Goal: Task Accomplishment & Management: Complete application form

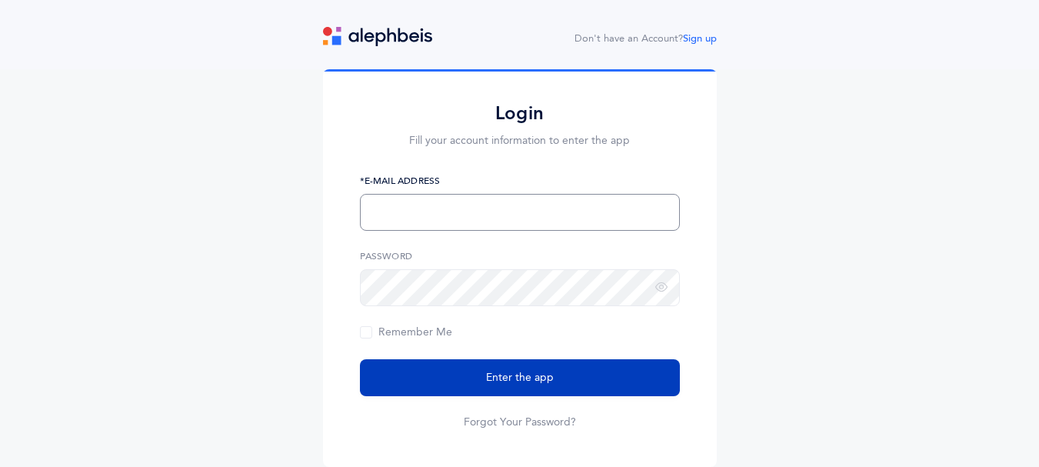
type input "[EMAIL_ADDRESS][DOMAIN_NAME]"
click at [502, 370] on span "Enter the app" at bounding box center [520, 378] width 68 height 16
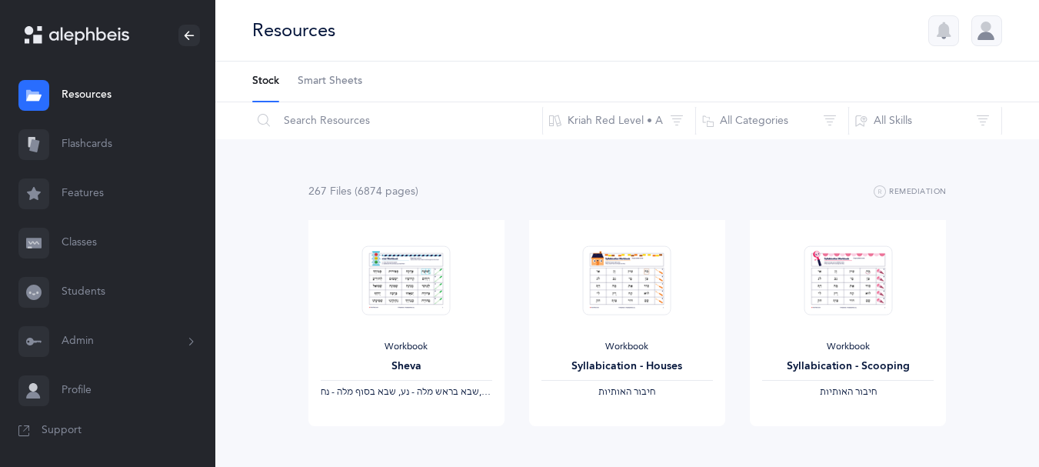
click at [90, 247] on link "Classes" at bounding box center [107, 242] width 215 height 49
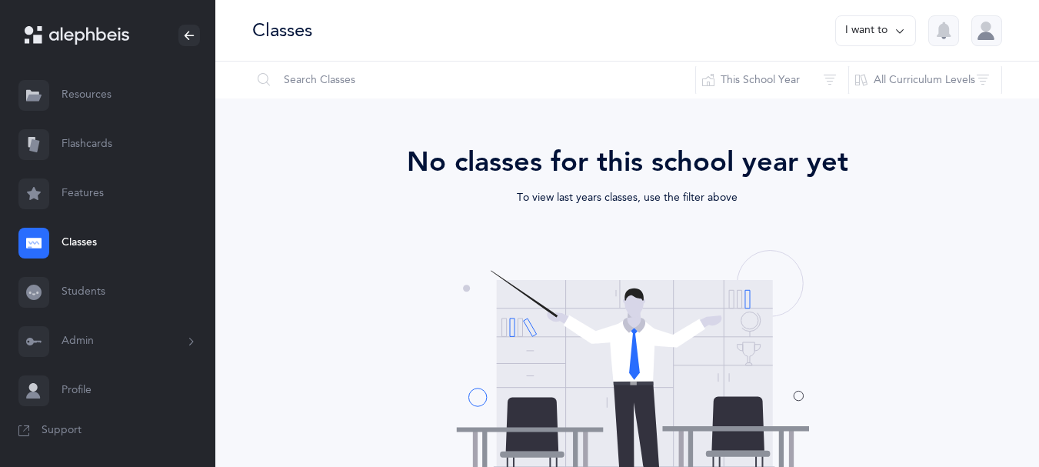
click at [85, 294] on link "Students" at bounding box center [107, 292] width 215 height 49
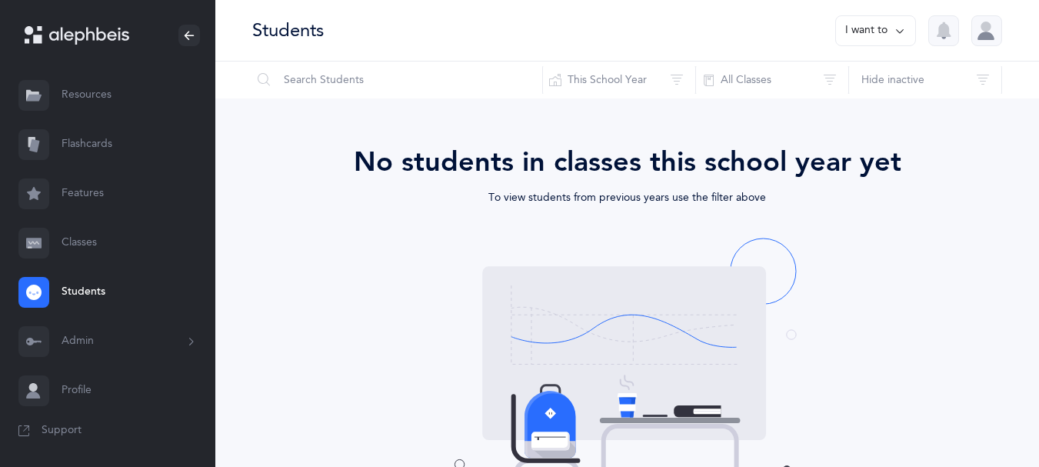
click at [135, 348] on button "Admin" at bounding box center [107, 341] width 215 height 49
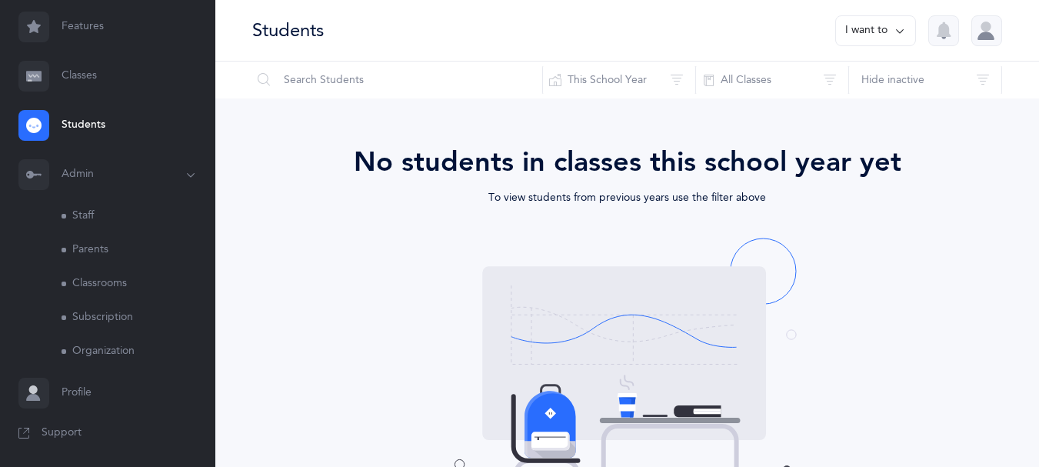
click at [92, 284] on link "Classrooms" at bounding box center [139, 284] width 154 height 34
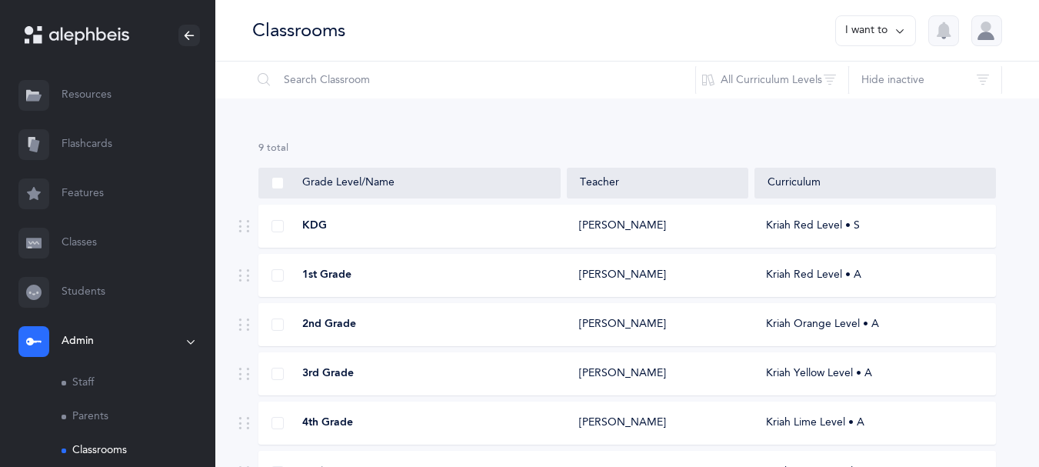
click at [637, 282] on div "[PERSON_NAME]" at bounding box center [622, 275] width 87 height 15
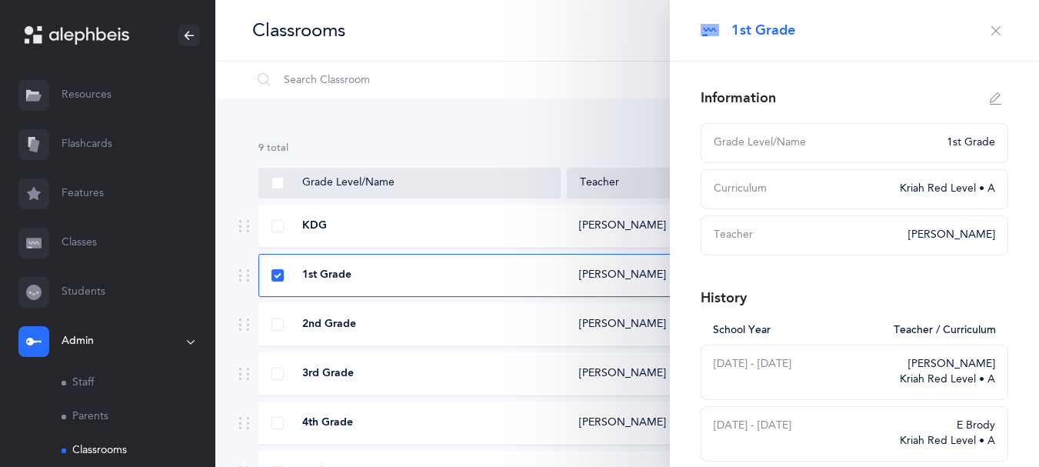
click at [876, 238] on div "Teacher" at bounding box center [806, 235] width 185 height 15
click at [889, 234] on div "Teacher" at bounding box center [806, 235] width 185 height 15
click at [930, 233] on div "[PERSON_NAME]" at bounding box center [952, 235] width 87 height 15
click at [962, 241] on div "[PERSON_NAME]" at bounding box center [952, 235] width 87 height 15
click at [991, 97] on button "button" at bounding box center [996, 98] width 25 height 25
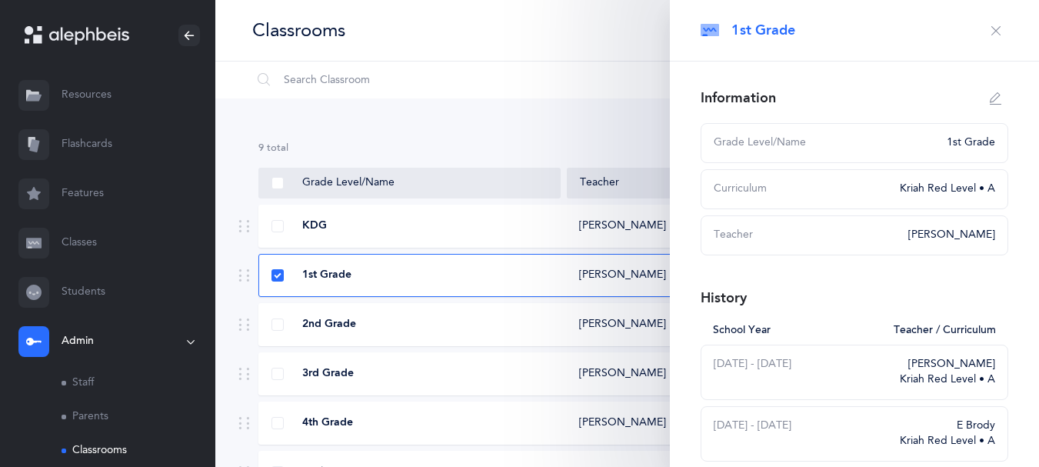
type input "1st Grade"
select select "2"
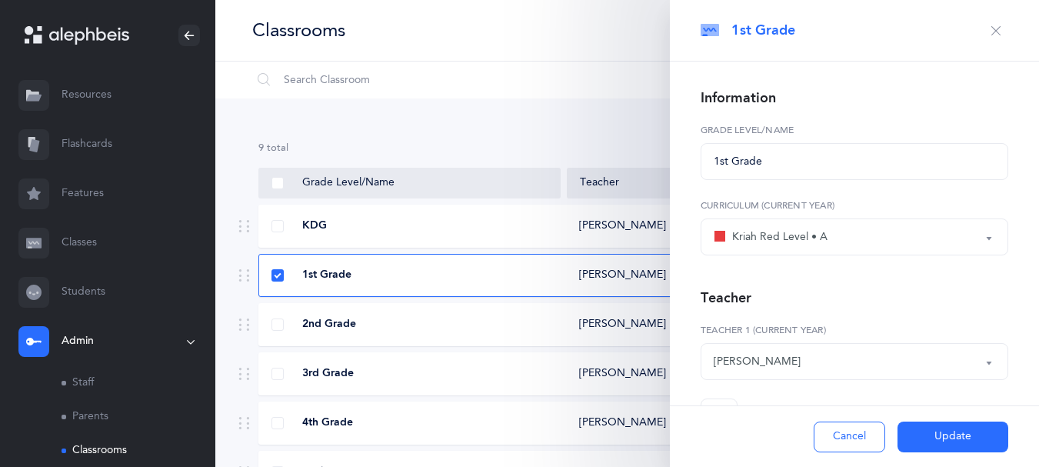
click at [971, 355] on div "[PERSON_NAME]" at bounding box center [855, 361] width 282 height 26
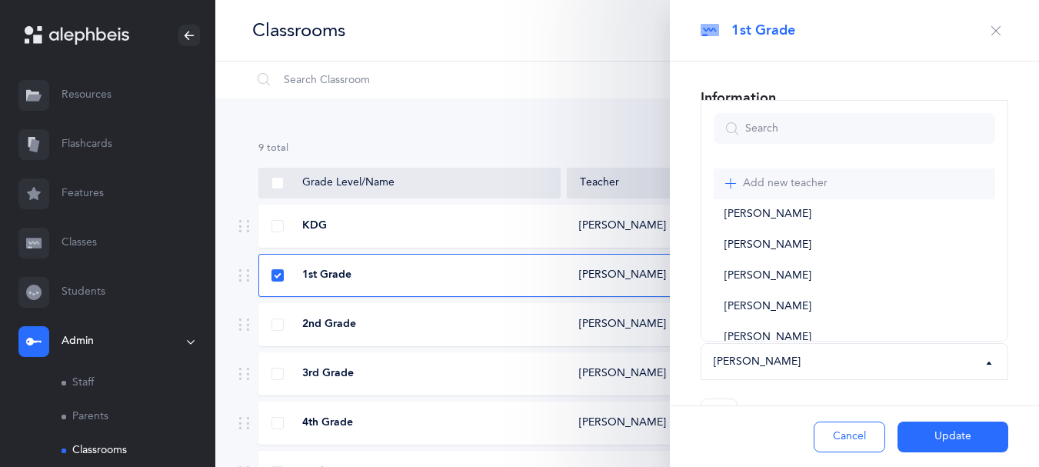
click at [855, 178] on link "Add new teacher" at bounding box center [855, 183] width 282 height 31
select select "2310"
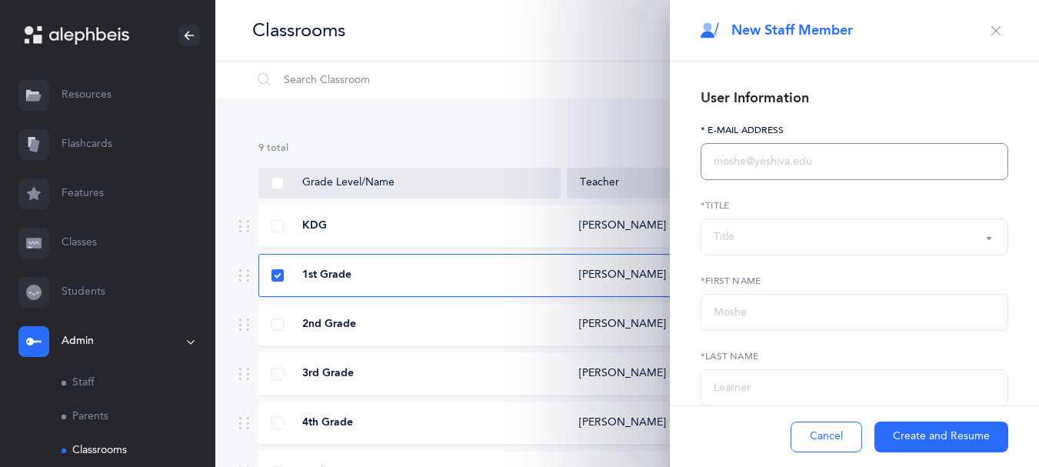
click at [794, 157] on input "text" at bounding box center [855, 161] width 308 height 37
click at [812, 248] on div "Title" at bounding box center [855, 237] width 282 height 26
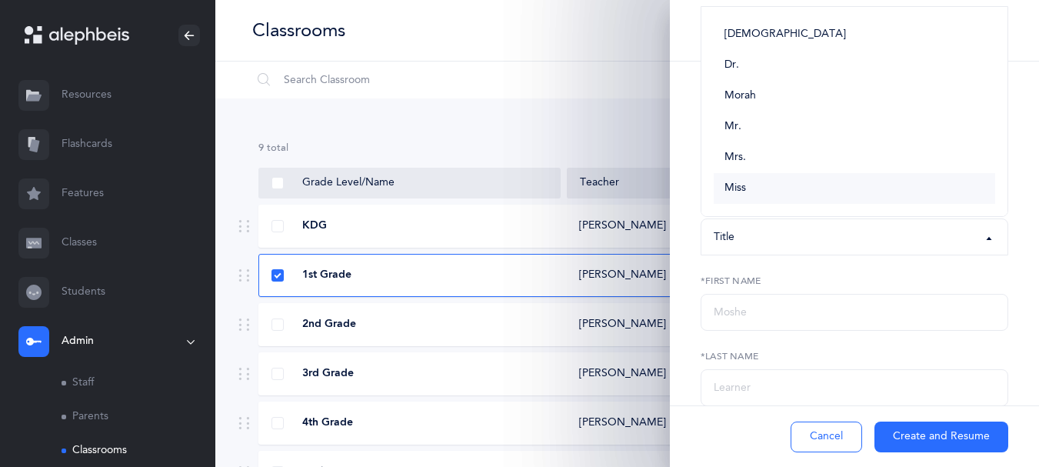
click at [782, 191] on link "Miss" at bounding box center [855, 188] width 282 height 31
select select "5"
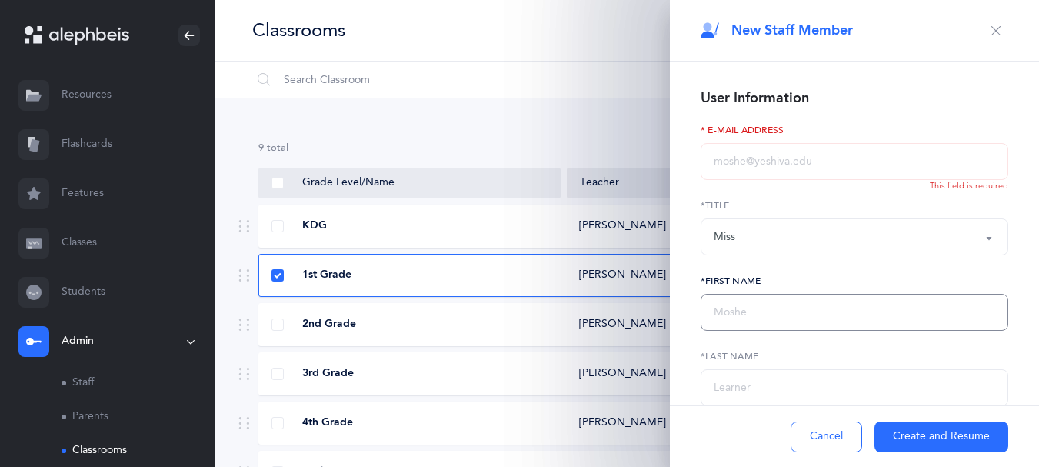
click at [763, 308] on input "text" at bounding box center [855, 312] width 308 height 37
type input "Hindy"
drag, startPoint x: 742, startPoint y: 398, endPoint x: 733, endPoint y: 387, distance: 14.8
click at [733, 387] on input "text" at bounding box center [855, 387] width 308 height 37
type input "Dershowitz"
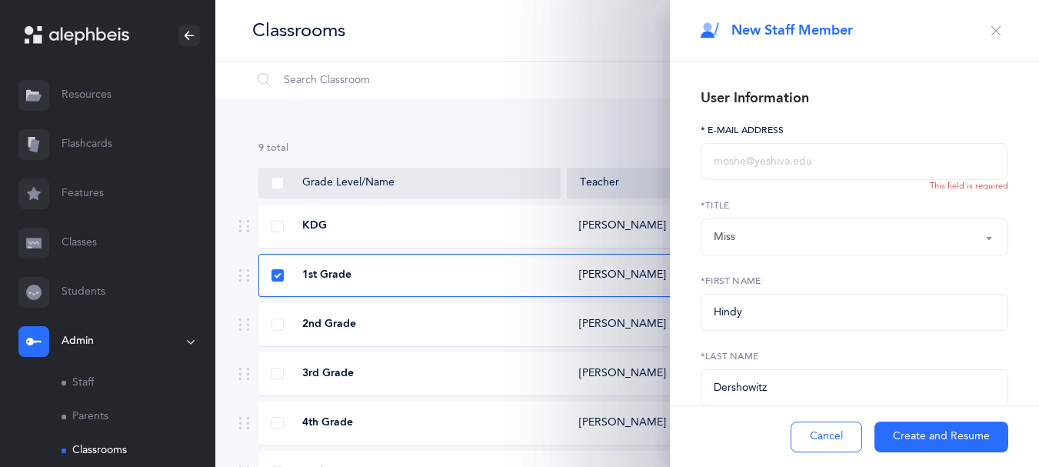
drag, startPoint x: 848, startPoint y: 168, endPoint x: 775, endPoint y: 173, distance: 73.3
click at [775, 173] on input "text" at bounding box center [855, 161] width 308 height 37
type input "d"
type input "[EMAIL_ADDRESS][DOMAIN_NAME]"
click at [916, 440] on button "Create and Resume" at bounding box center [942, 437] width 134 height 31
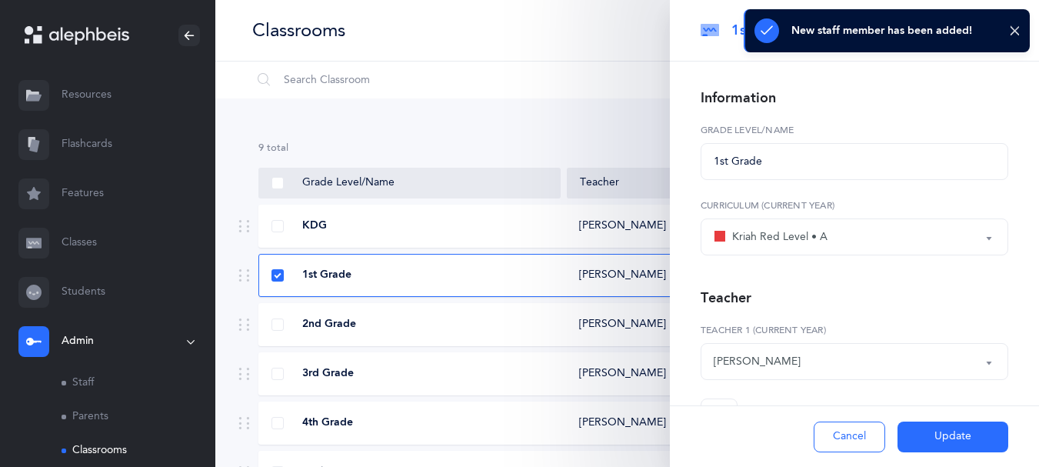
select select "2662"
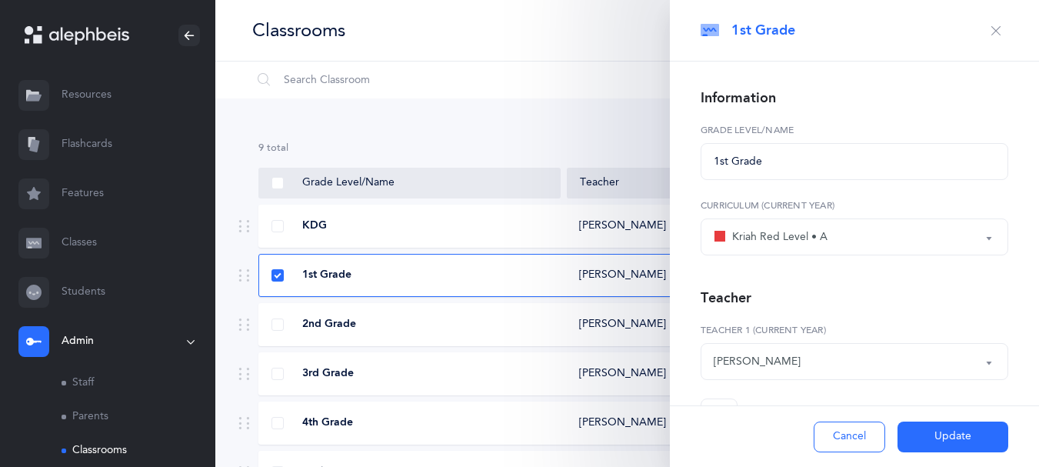
scroll to position [55, 0]
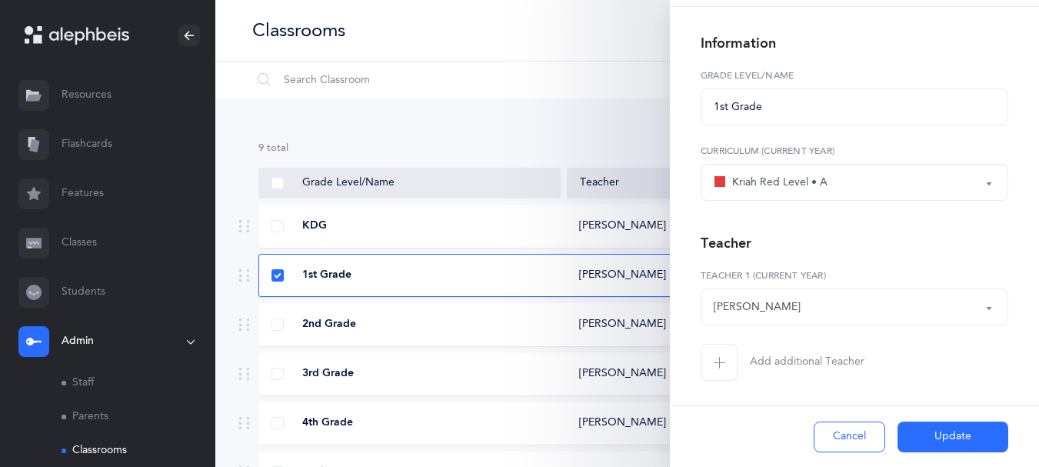
click at [936, 437] on button "Update" at bounding box center [953, 437] width 111 height 31
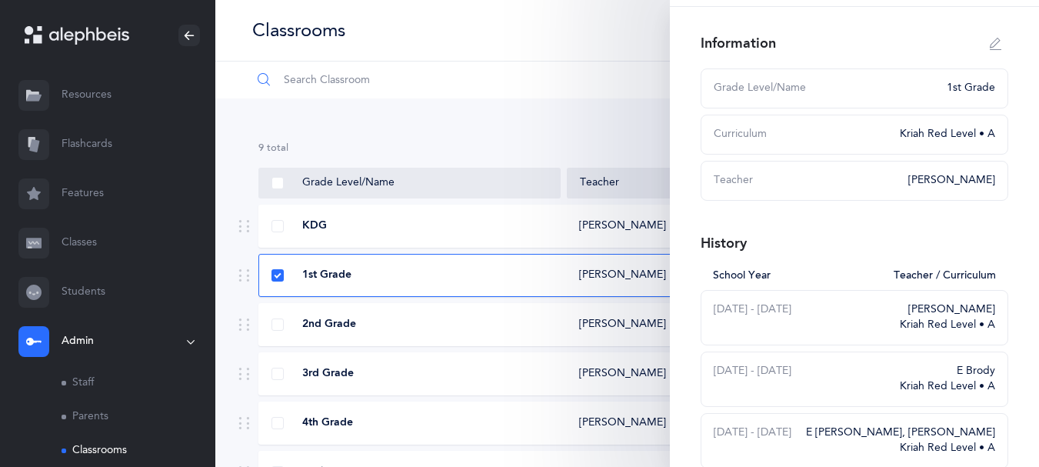
click at [449, 71] on input "text" at bounding box center [474, 80] width 445 height 37
click at [496, 431] on div "4th Grade [PERSON_NAME] Kriah Lime Level • A" at bounding box center [627, 423] width 738 height 43
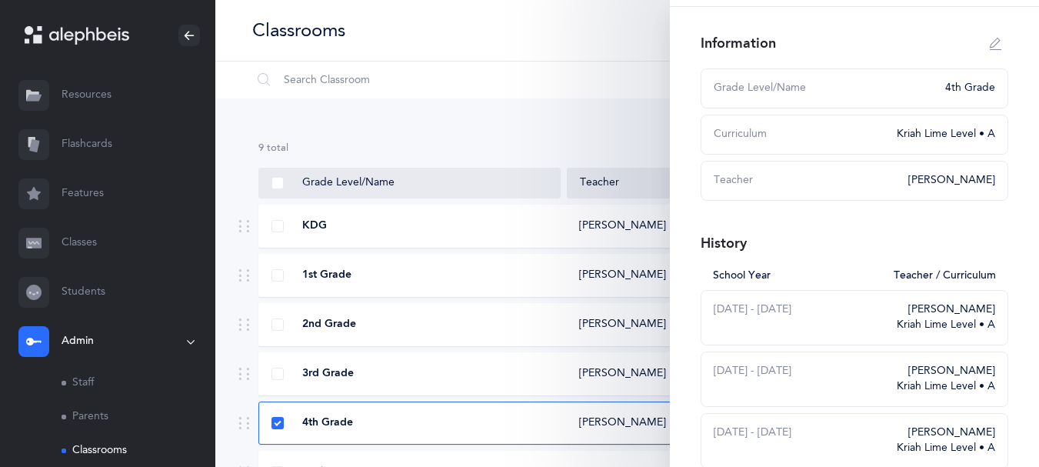
click at [910, 178] on div "[PERSON_NAME]" at bounding box center [947, 180] width 96 height 15
click at [993, 44] on button "button" at bounding box center [996, 44] width 25 height 25
type input "4th Grade"
select select "10"
select select "1332"
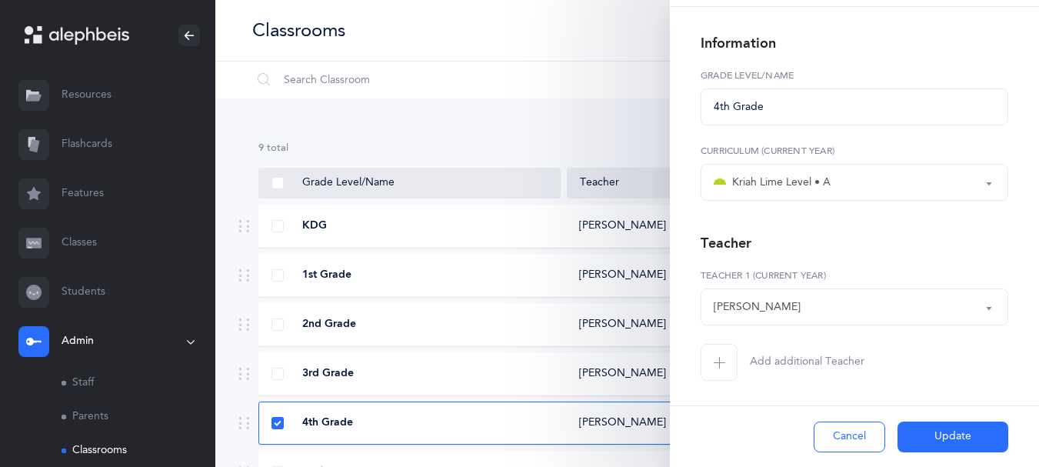
click at [895, 298] on div "[PERSON_NAME]" at bounding box center [855, 307] width 282 height 26
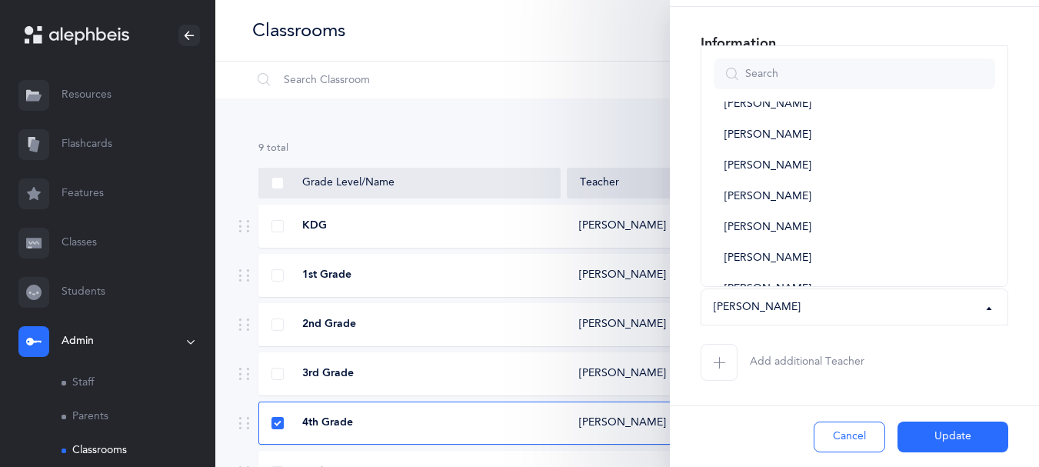
scroll to position [0, 0]
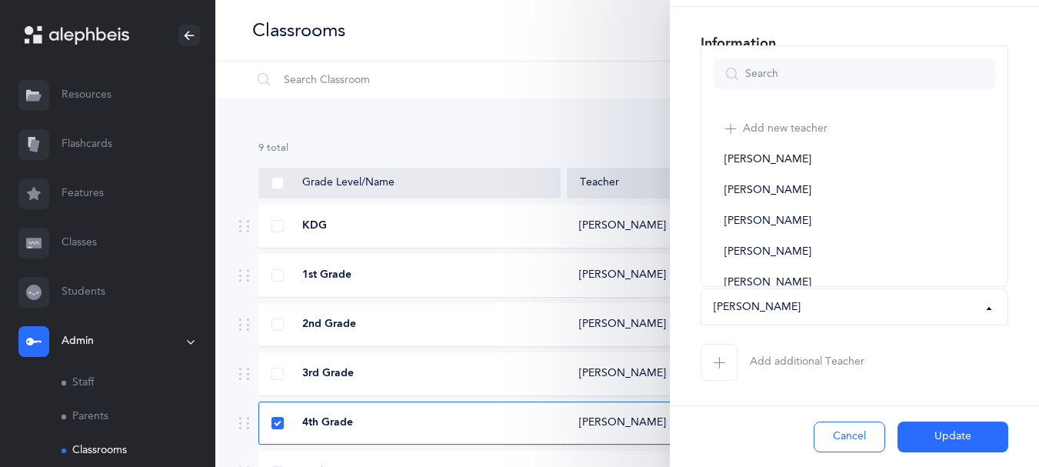
click at [852, 435] on button "Cancel" at bounding box center [850, 437] width 72 height 31
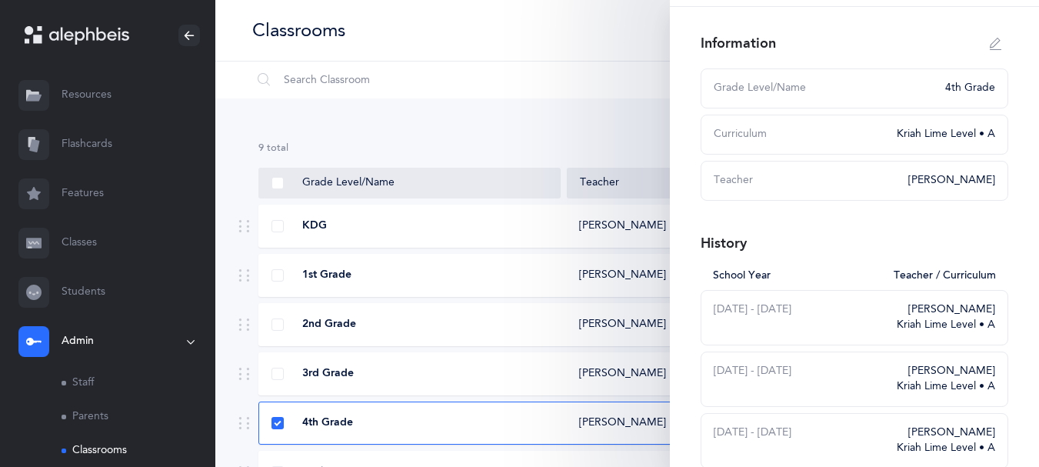
scroll to position [96, 0]
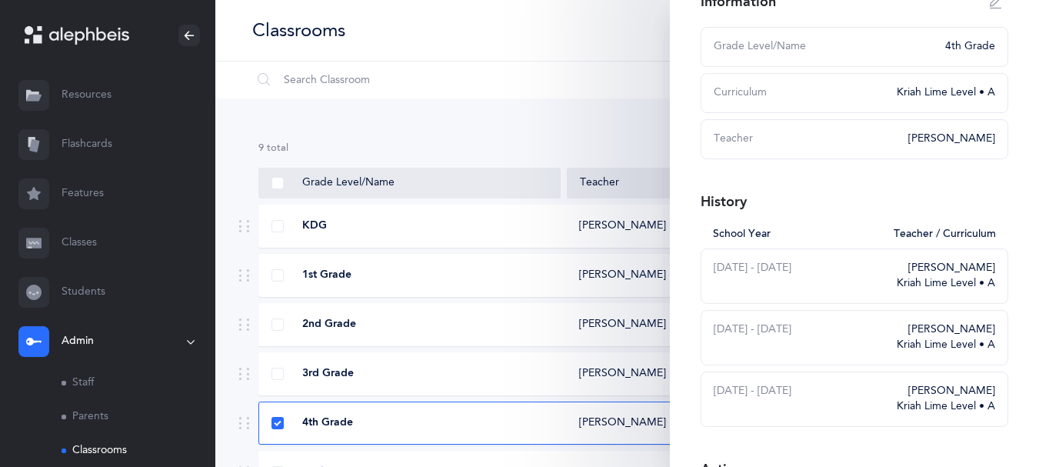
click at [628, 50] on div "Classrooms I want to" at bounding box center [627, 31] width 824 height 62
click at [108, 442] on link "Classrooms" at bounding box center [139, 451] width 154 height 34
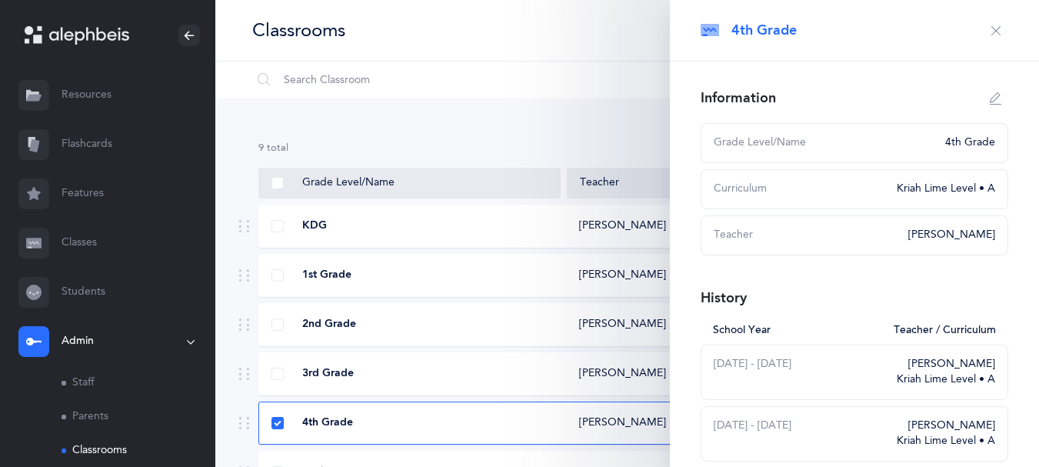
click at [990, 28] on icon "button" at bounding box center [996, 31] width 12 height 12
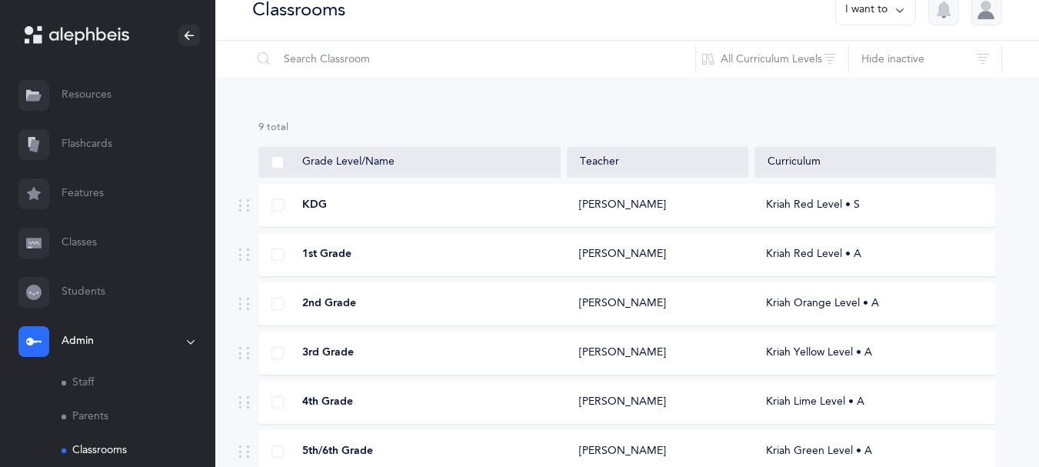
click at [98, 242] on link "Classes" at bounding box center [107, 242] width 215 height 49
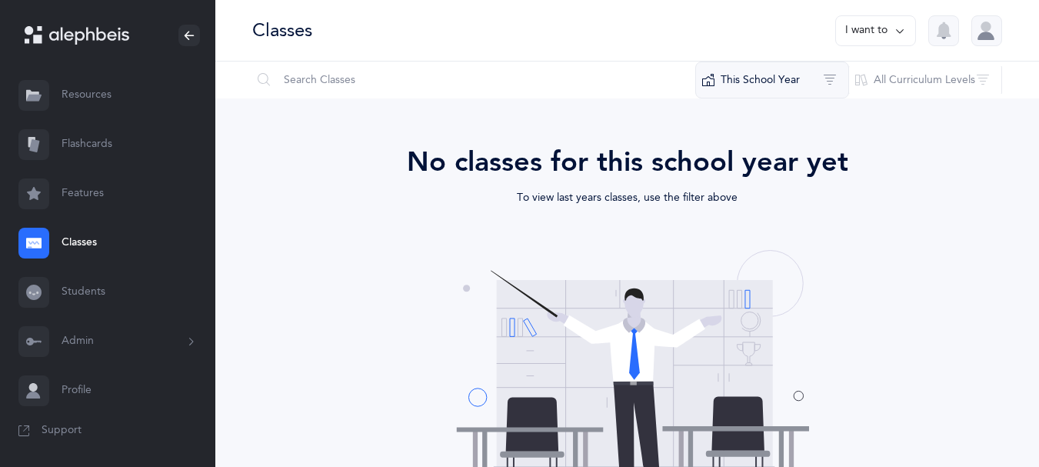
click at [775, 81] on button "This School Year" at bounding box center [772, 80] width 154 height 37
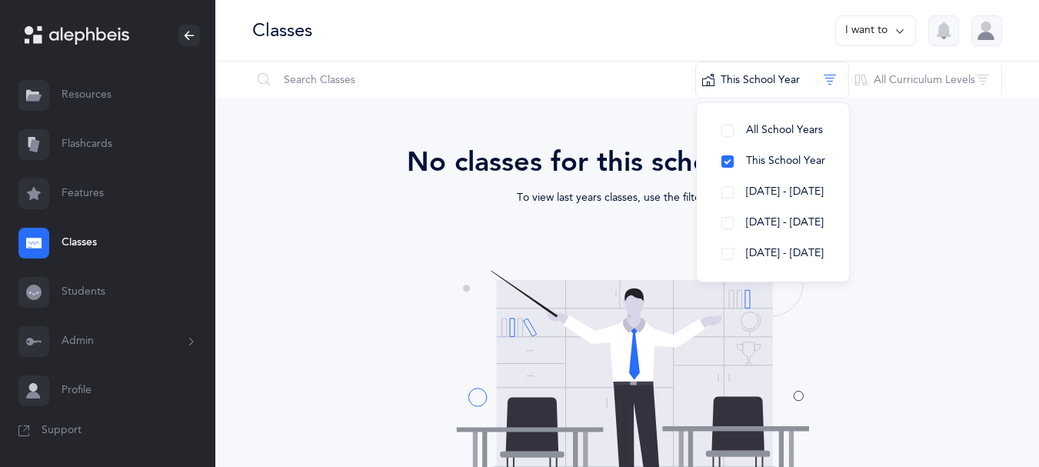
click at [628, 228] on div "No classes for this school year yet To view last years classes, use the filter …" at bounding box center [627, 371] width 738 height 458
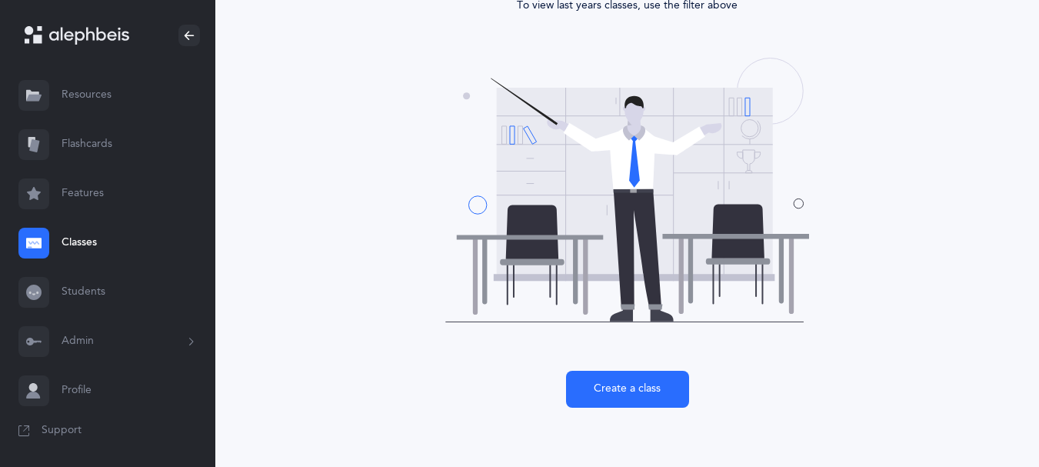
scroll to position [195, 0]
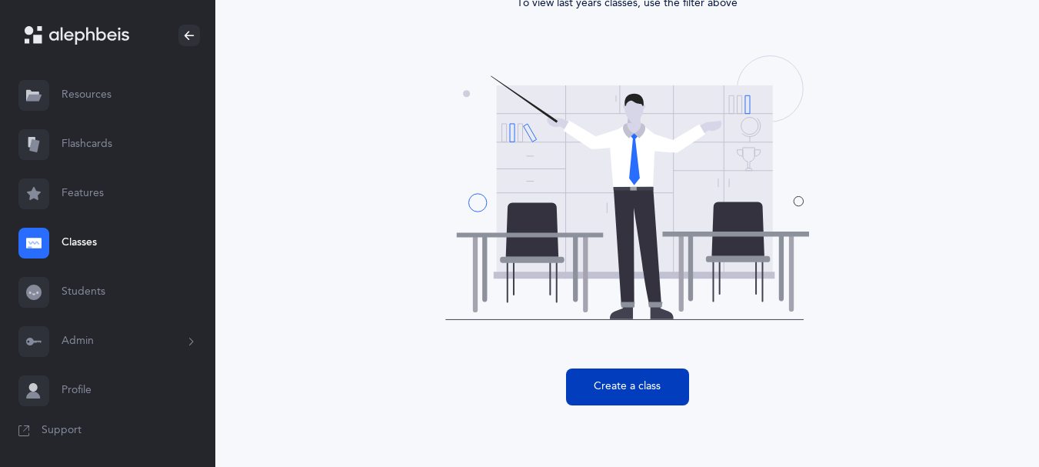
click at [628, 386] on button "Create a class" at bounding box center [627, 386] width 123 height 37
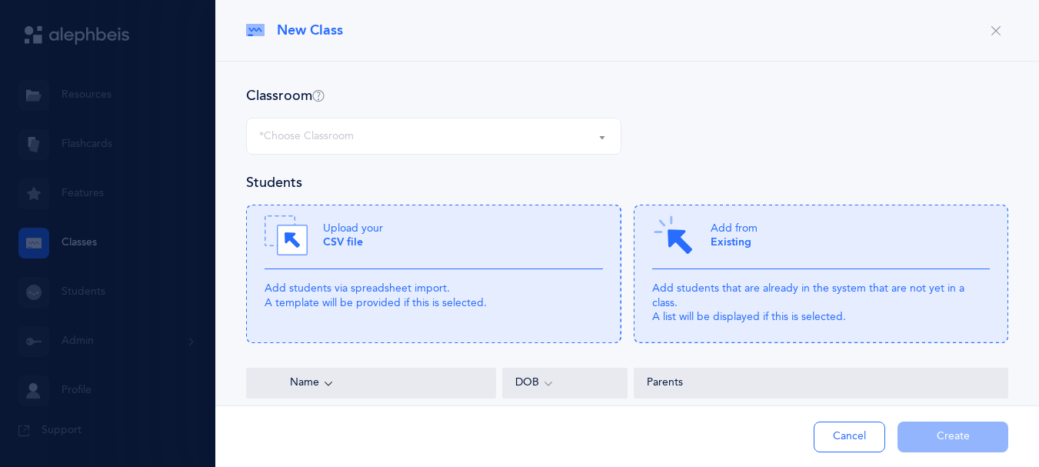
click at [372, 123] on div "*Choose Classroom" at bounding box center [433, 136] width 349 height 26
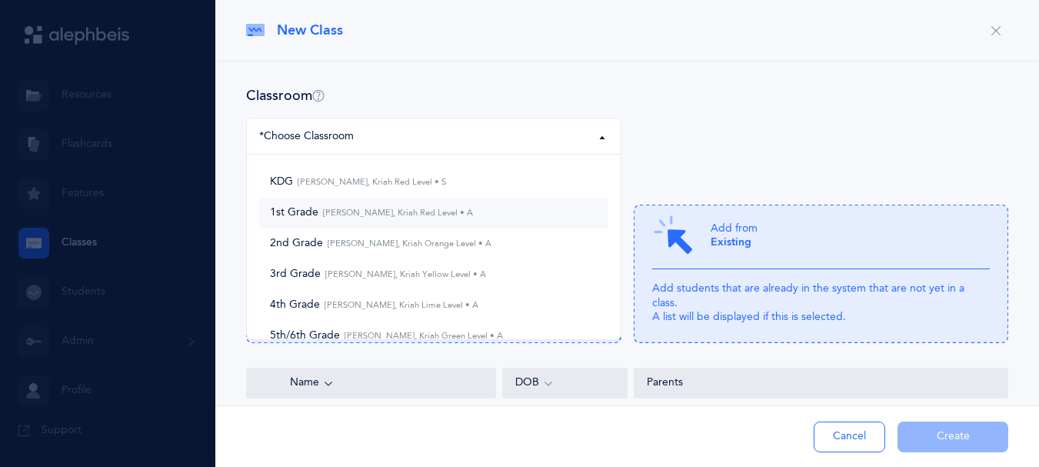
click at [342, 212] on small "[PERSON_NAME], Kriah Red Level • A" at bounding box center [395, 213] width 155 height 10
select select "575"
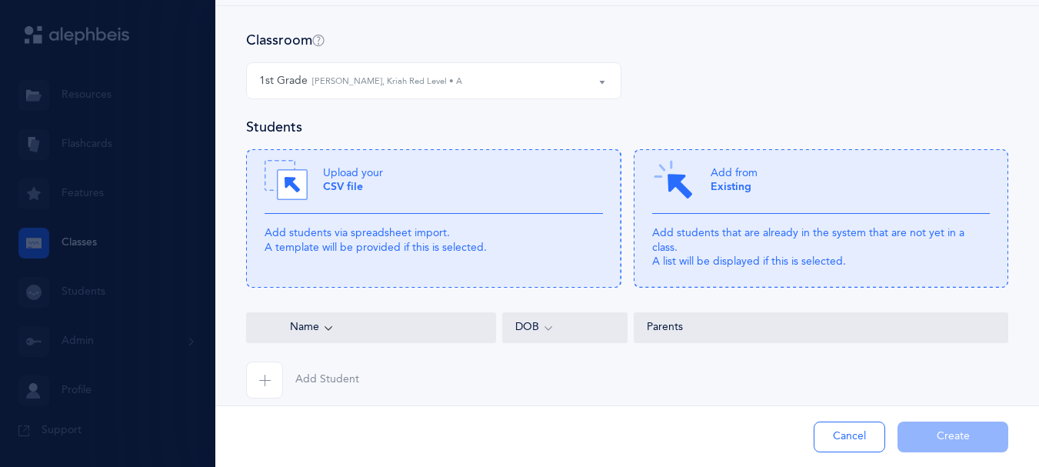
scroll to position [0, 0]
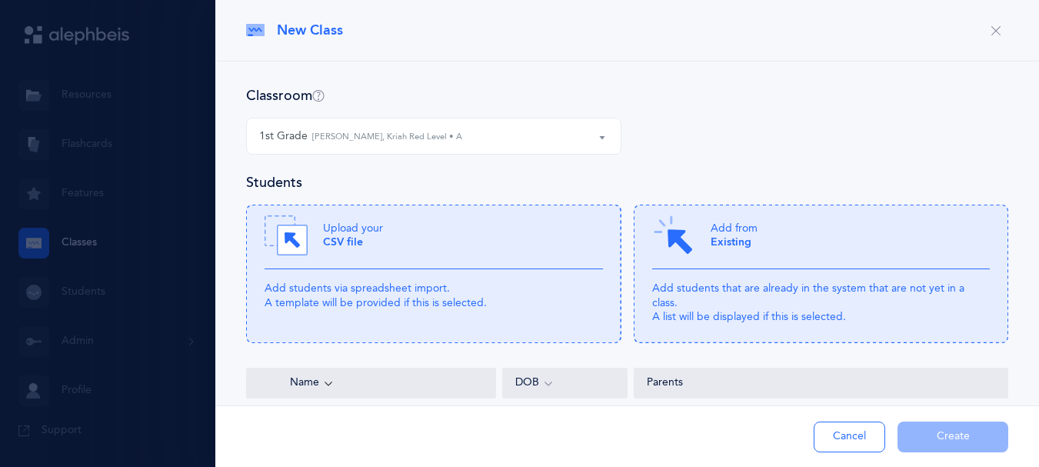
click at [990, 31] on icon "button" at bounding box center [996, 31] width 12 height 12
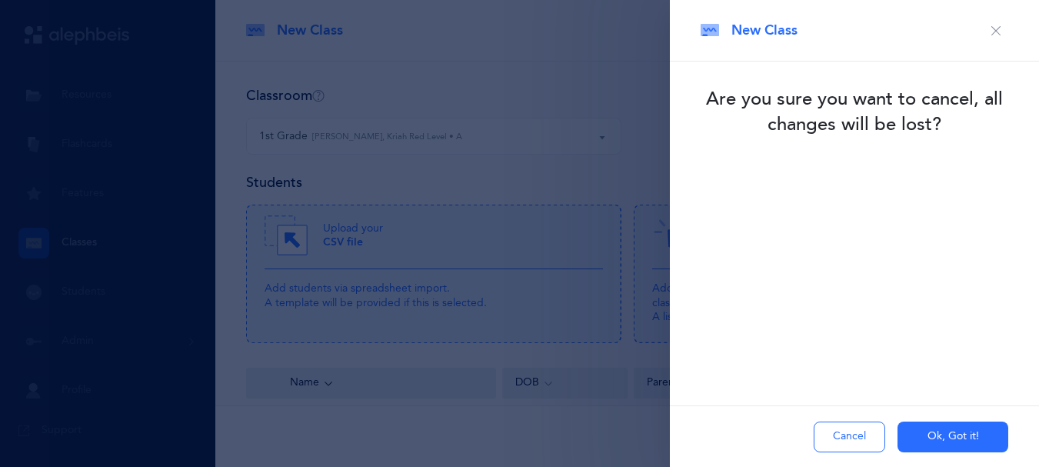
click at [946, 436] on button "Ok, Got it!" at bounding box center [953, 437] width 111 height 31
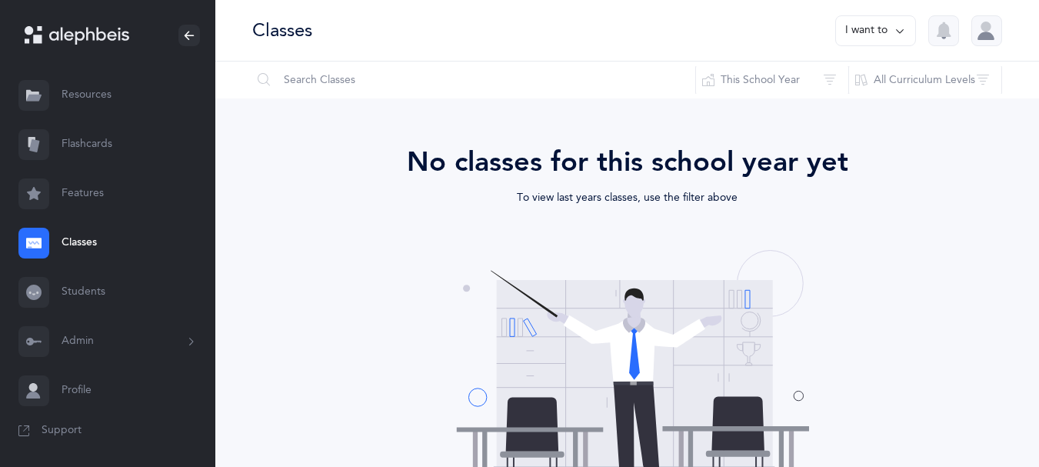
click at [97, 93] on link "Resources" at bounding box center [107, 95] width 215 height 49
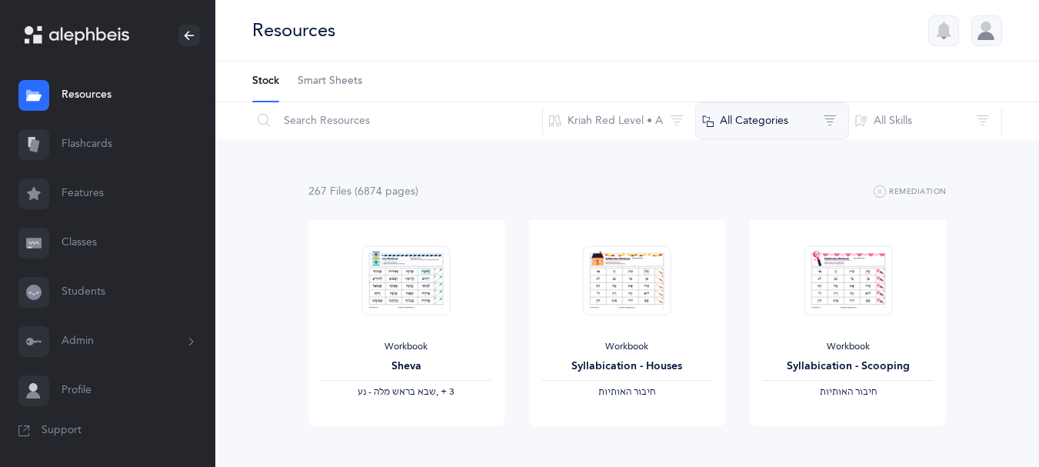
click at [757, 128] on button "All Categories" at bounding box center [772, 120] width 154 height 37
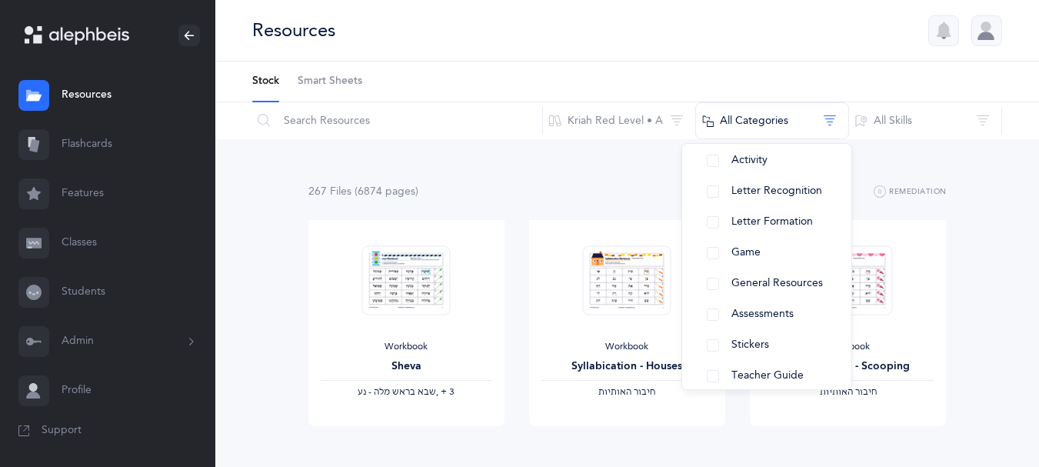
scroll to position [222, 0]
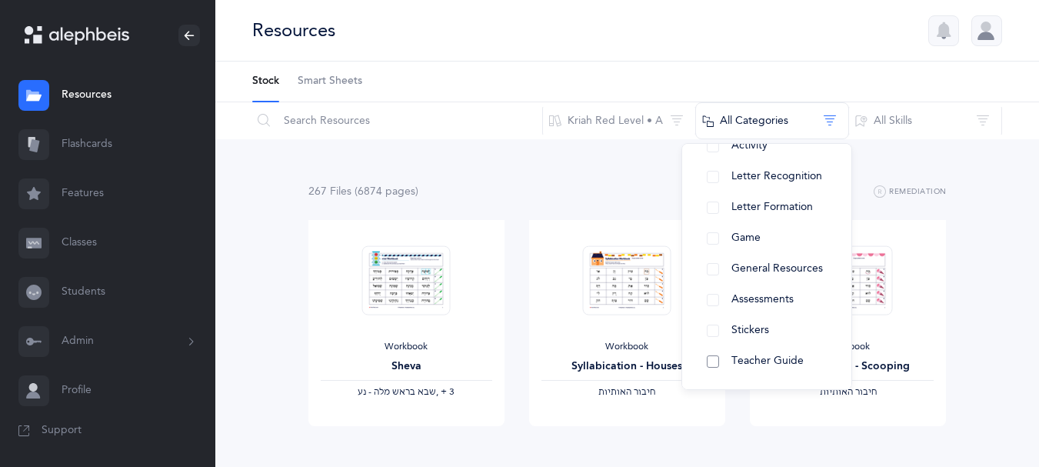
click at [772, 367] on span "Teacher Guide" at bounding box center [768, 361] width 72 height 12
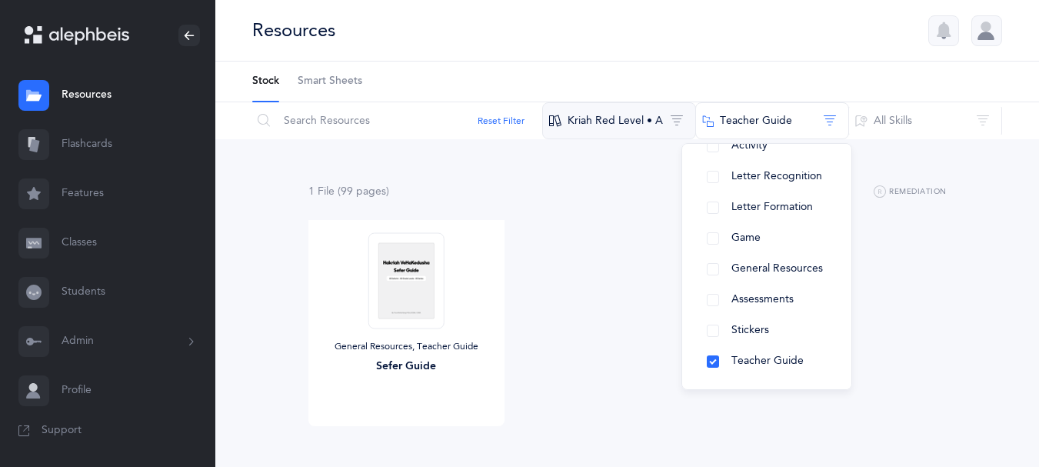
click at [614, 115] on button "Kriah Red Level • A" at bounding box center [619, 120] width 154 height 37
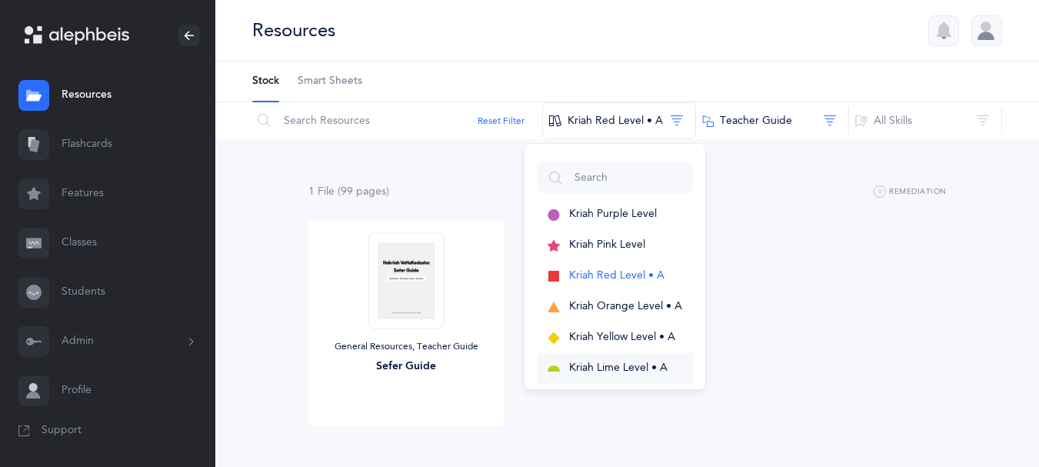
click at [588, 365] on span "Kriah Lime Level • A" at bounding box center [618, 368] width 98 height 12
click at [799, 264] on div "General Resources, Teacher Guide Sefer Guide View" at bounding box center [627, 344] width 663 height 249
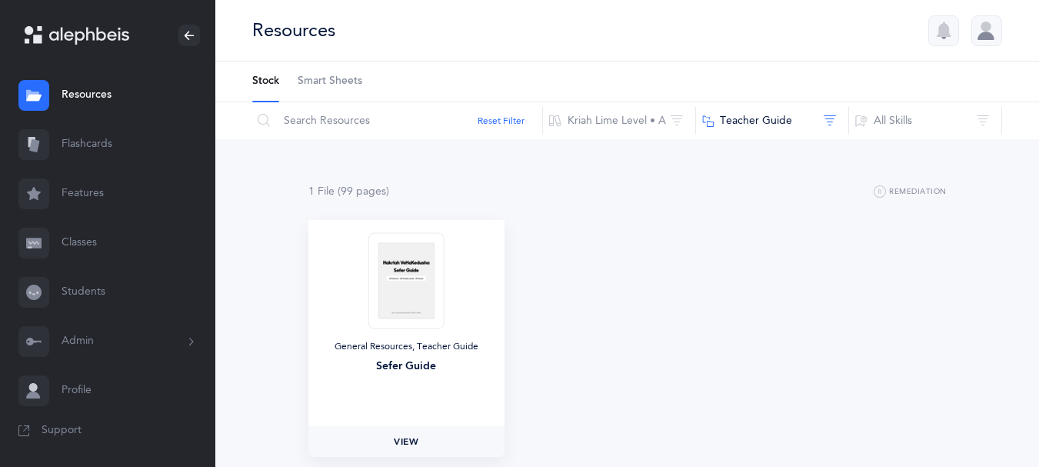
click at [408, 434] on link "View" at bounding box center [406, 441] width 196 height 31
click at [792, 125] on button "Teacher Guide" at bounding box center [772, 120] width 154 height 37
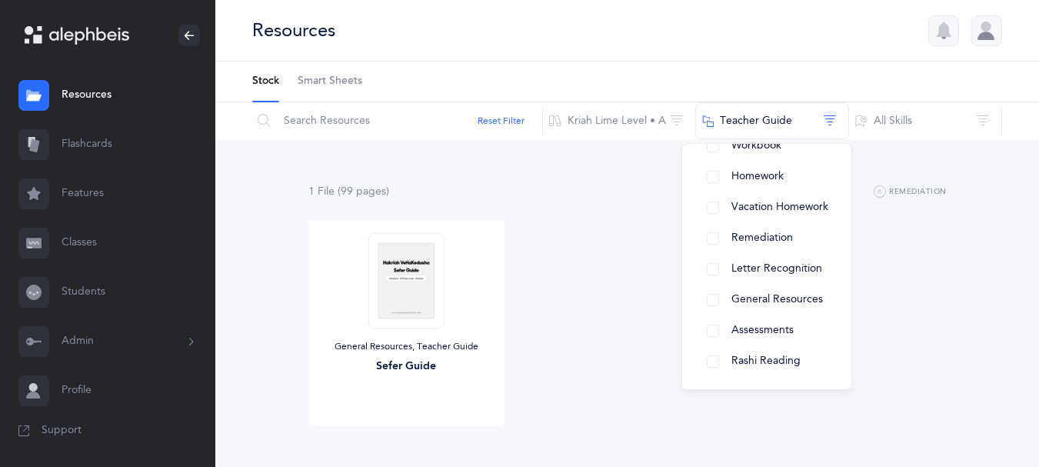
scroll to position [0, 0]
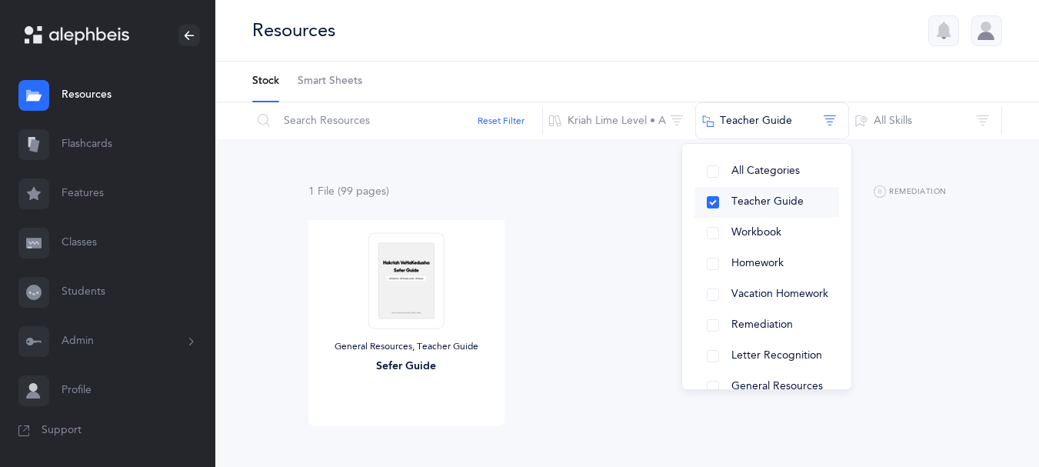
click at [764, 208] on span "Teacher Guide" at bounding box center [768, 201] width 72 height 12
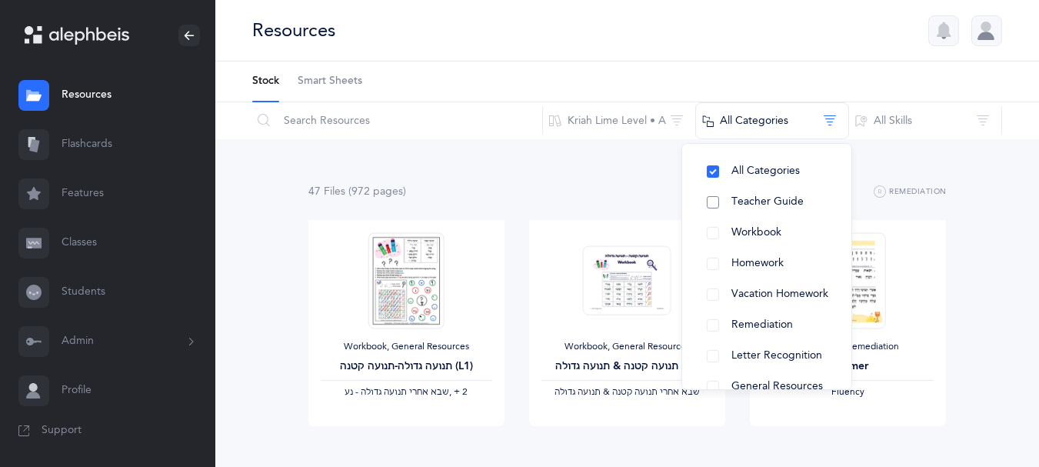
click at [749, 201] on span "Teacher Guide" at bounding box center [768, 201] width 72 height 12
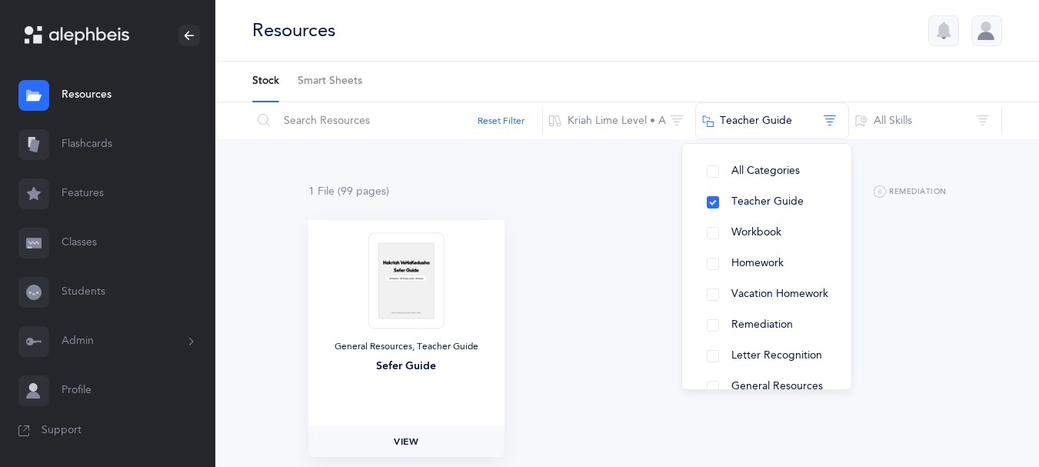
click at [409, 437] on span "View" at bounding box center [406, 442] width 25 height 14
